Goal: Task Accomplishment & Management: Use online tool/utility

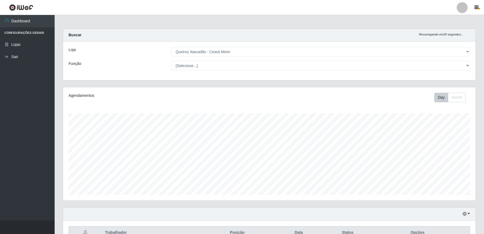
select select "465"
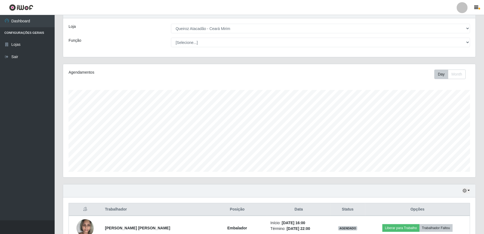
scroll to position [104, 0]
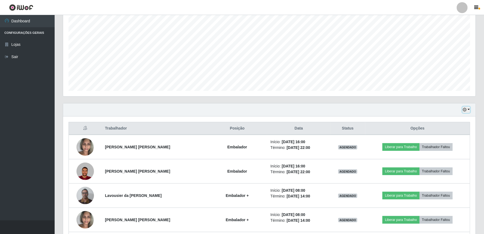
click at [469, 109] on button "button" at bounding box center [466, 110] width 8 height 6
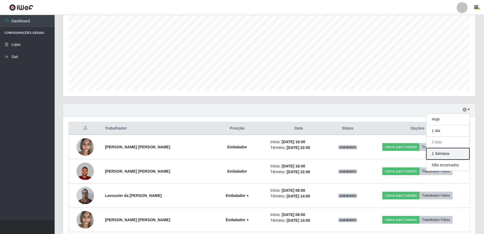
click at [462, 151] on button "1 Semana" at bounding box center [447, 153] width 43 height 11
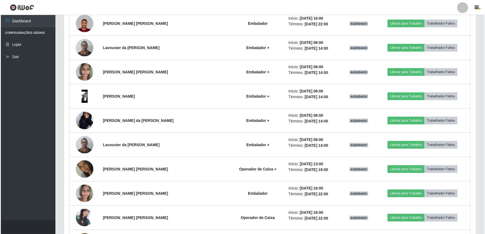
scroll to position [266, 0]
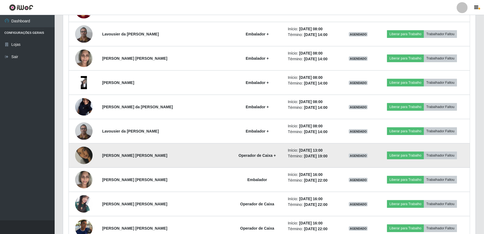
click at [78, 157] on img at bounding box center [83, 155] width 17 height 31
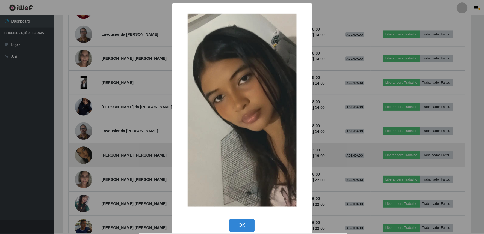
scroll to position [113, 409]
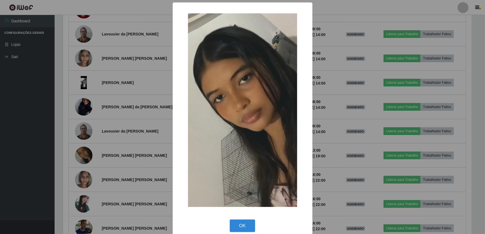
click at [110, 159] on div "× OK Cancel" at bounding box center [242, 117] width 485 height 234
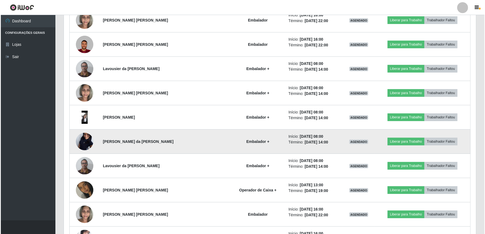
scroll to position [306, 0]
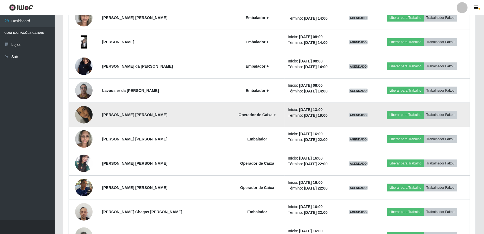
click at [80, 115] on img at bounding box center [83, 114] width 17 height 31
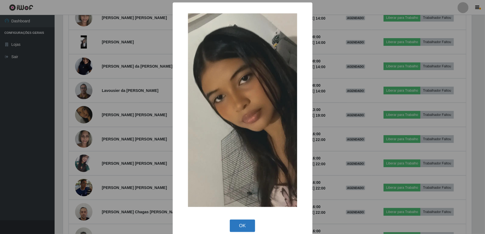
click at [244, 225] on button "OK" at bounding box center [242, 226] width 25 height 13
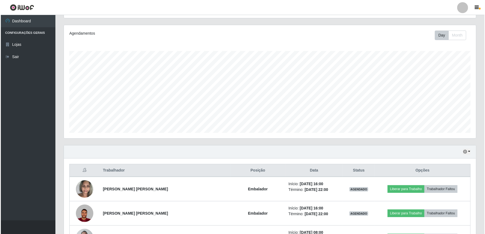
scroll to position [162, 0]
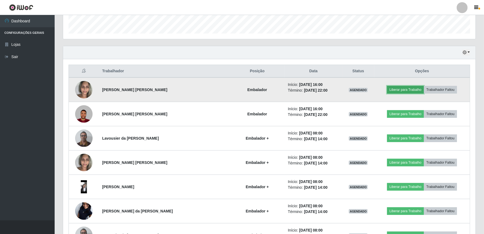
click at [403, 90] on button "Liberar para Trabalho" at bounding box center [405, 90] width 37 height 8
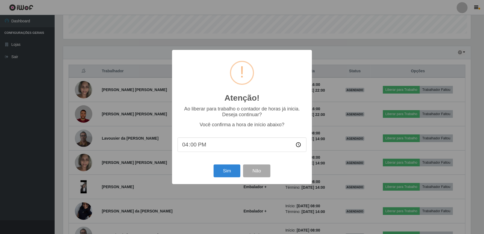
scroll to position [113, 409]
click at [224, 173] on button "Sim" at bounding box center [227, 171] width 26 height 13
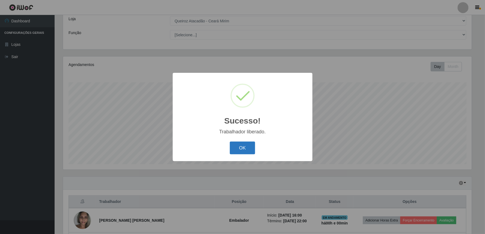
click at [241, 149] on button "OK" at bounding box center [242, 148] width 25 height 13
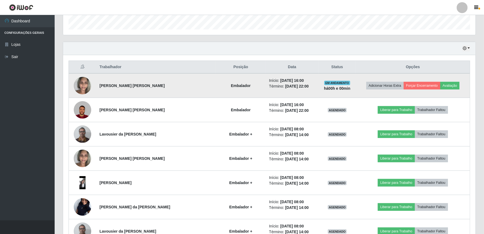
scroll to position [152, 0]
